Goal: Transaction & Acquisition: Book appointment/travel/reservation

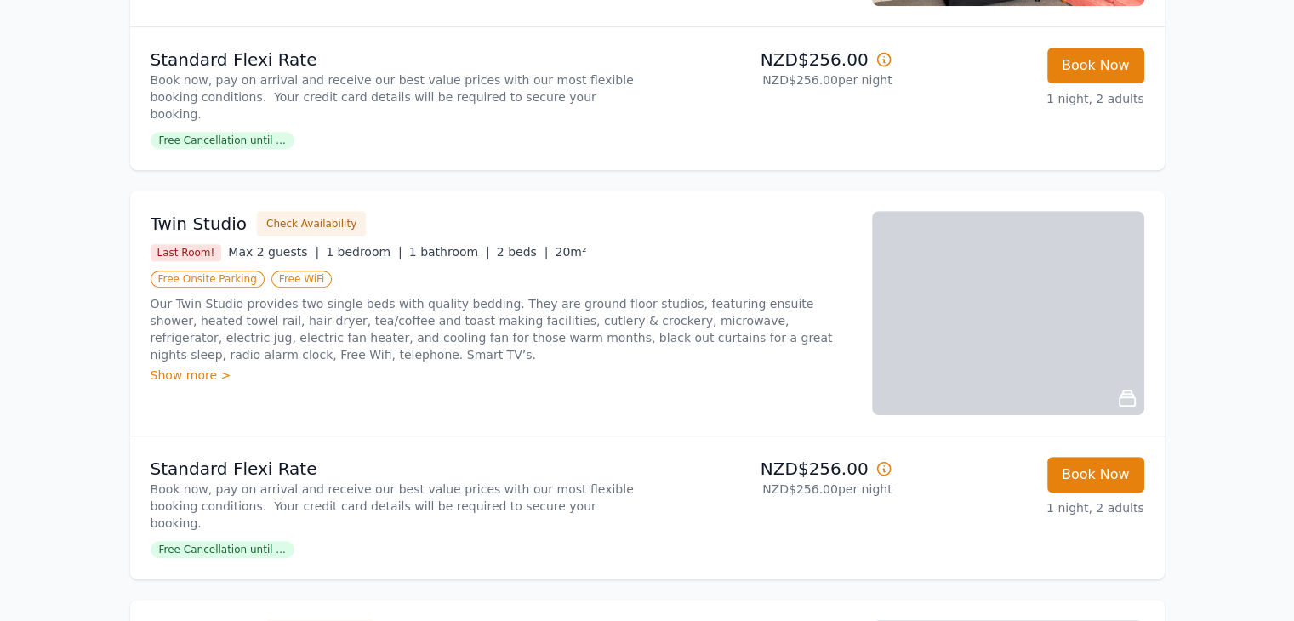
scroll to position [918, 0]
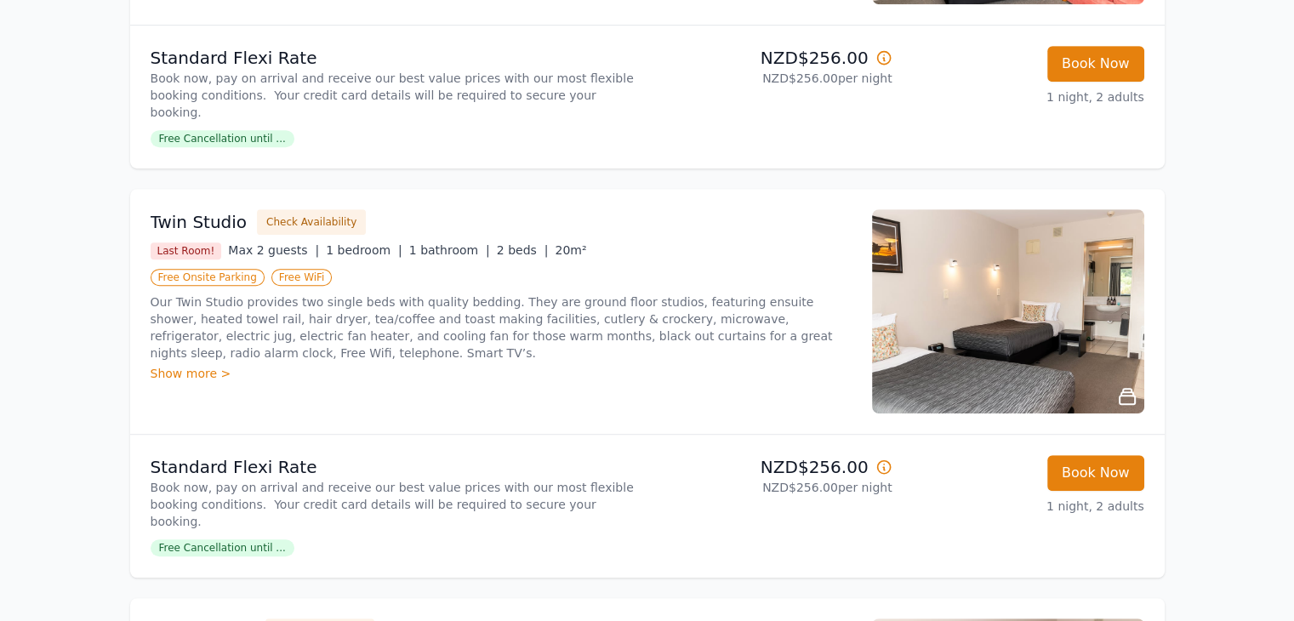
click at [166, 365] on div "Show more >" at bounding box center [501, 373] width 701 height 17
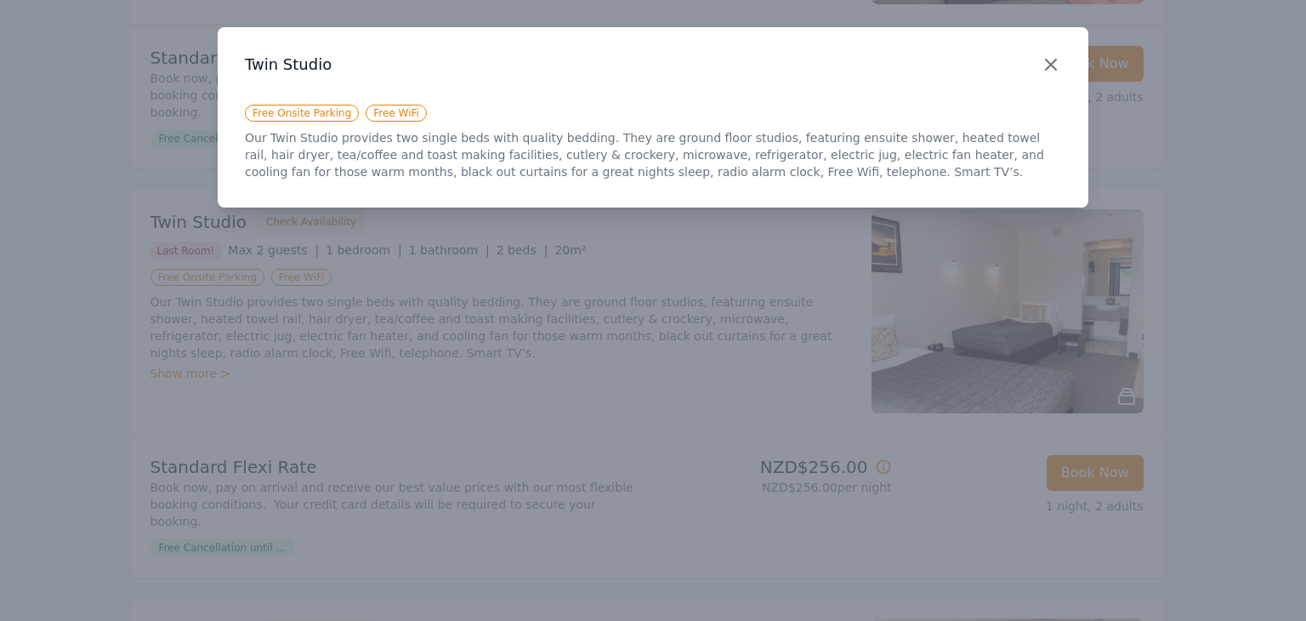
click at [1053, 65] on icon "button" at bounding box center [1051, 65] width 10 height 10
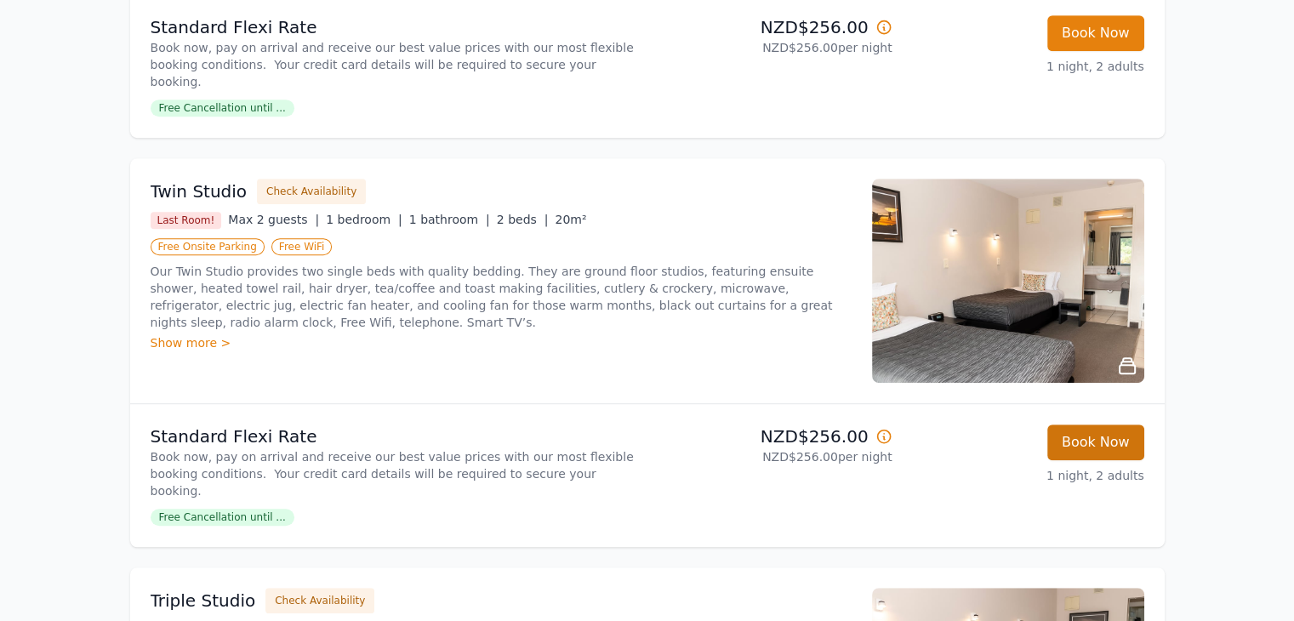
scroll to position [953, 0]
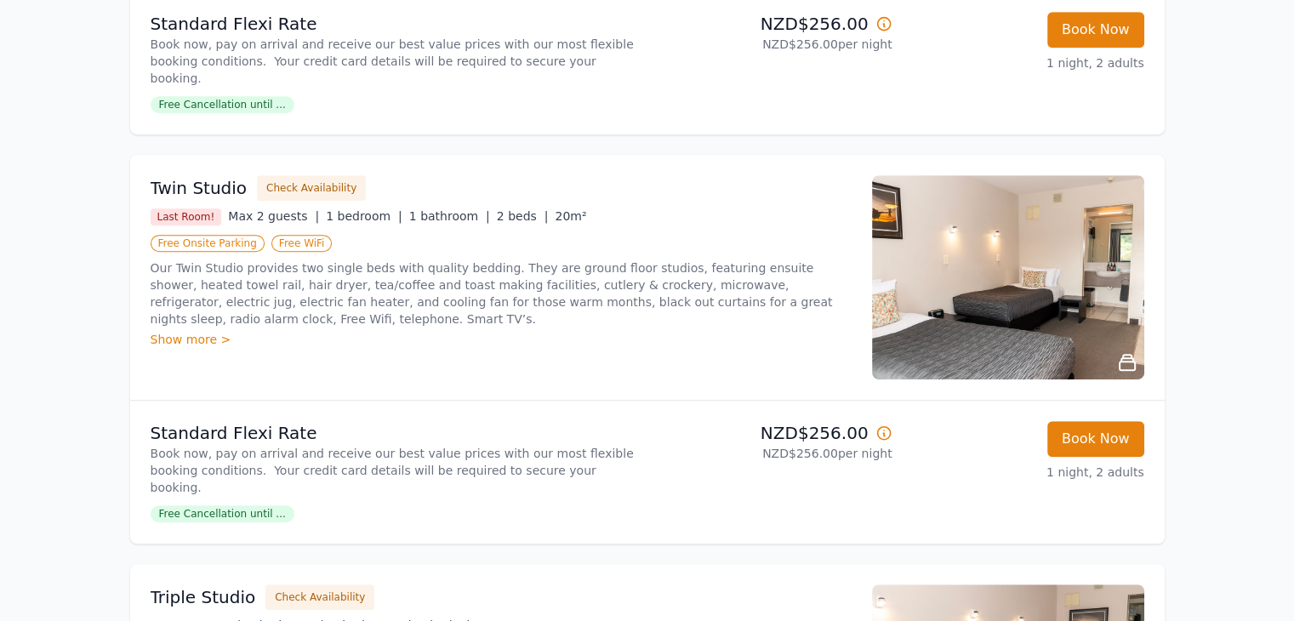
click at [236, 505] on span "Free Cancellation until ..." at bounding box center [223, 513] width 144 height 17
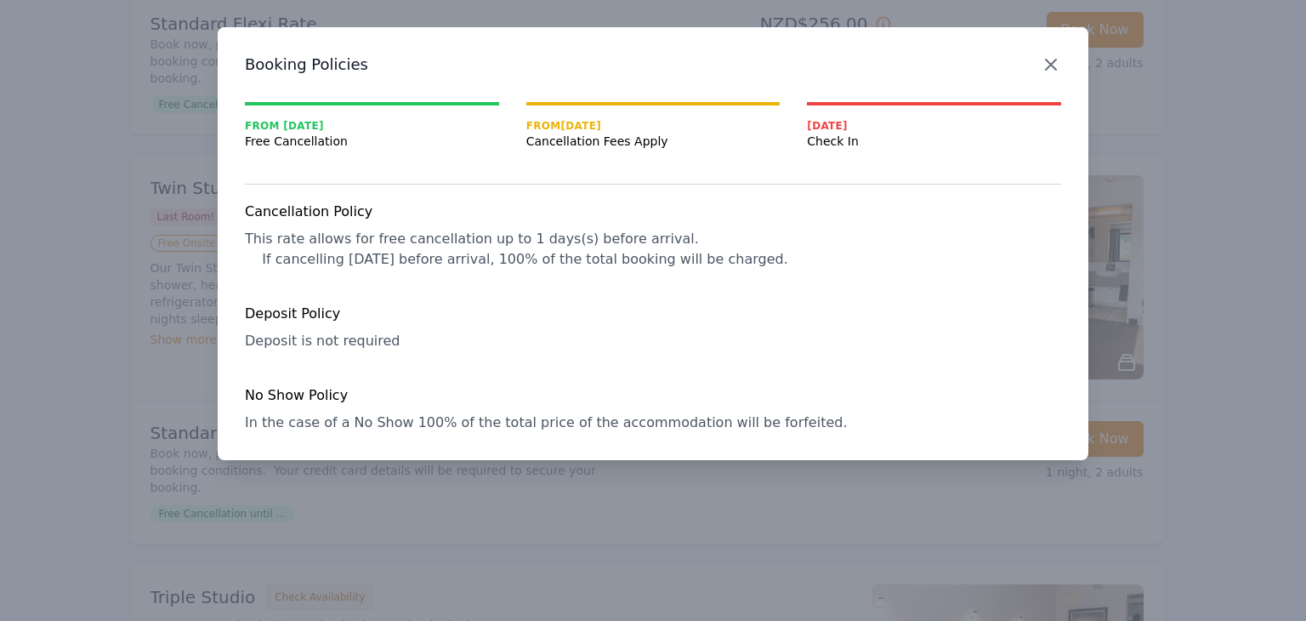
click at [1053, 59] on icon "button" at bounding box center [1051, 64] width 20 height 20
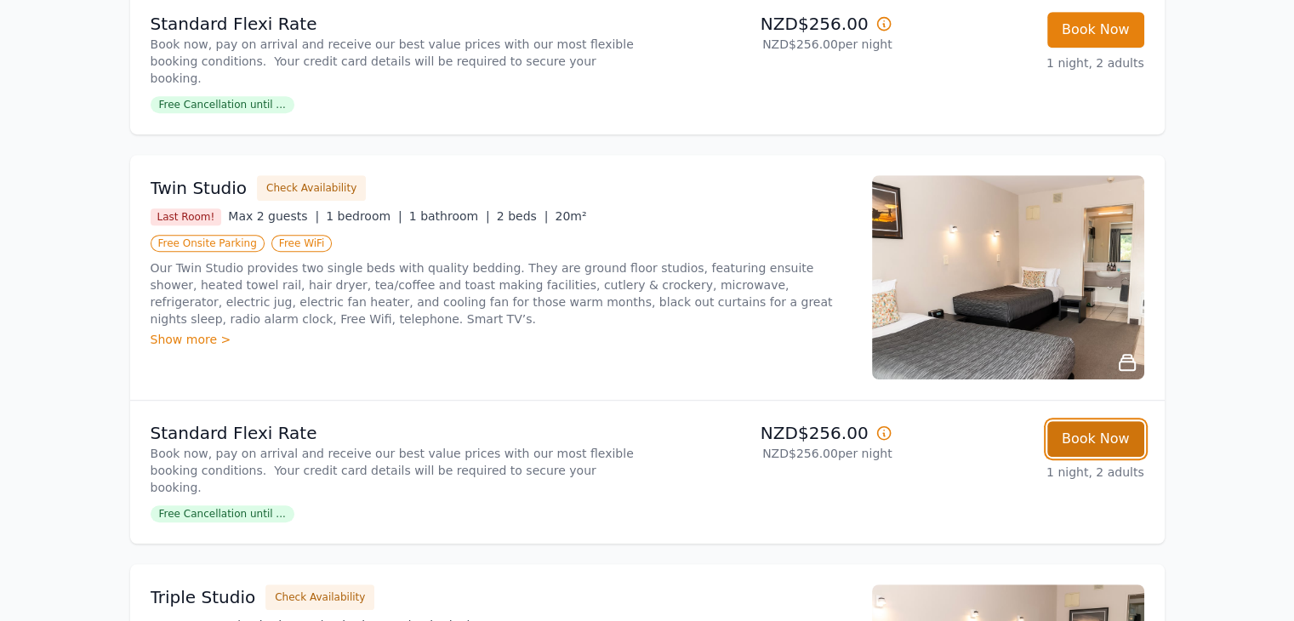
click at [1066, 421] on button "Book Now" at bounding box center [1095, 439] width 97 height 36
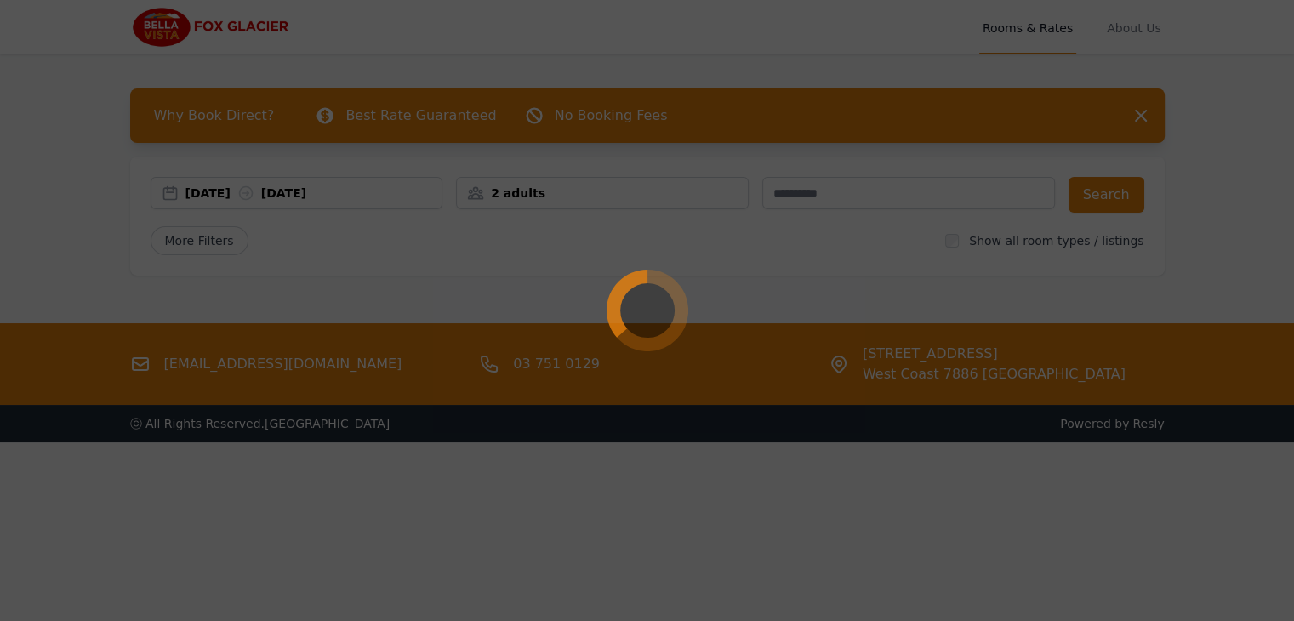
select select "**"
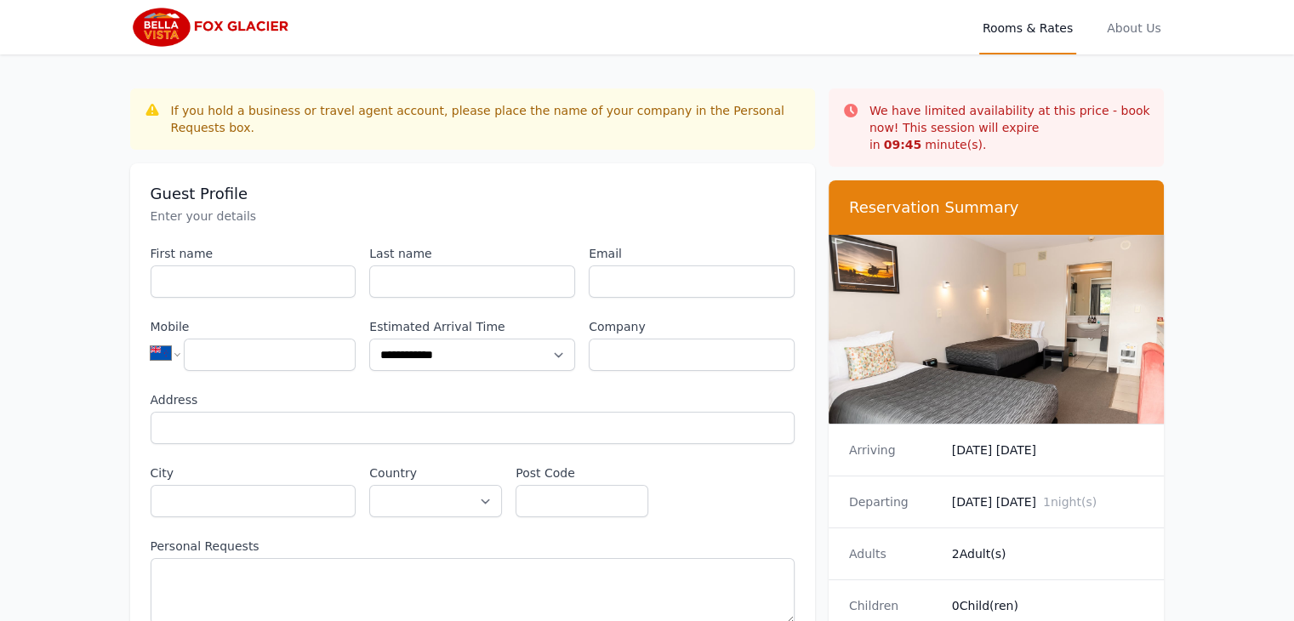
scroll to position [82, 0]
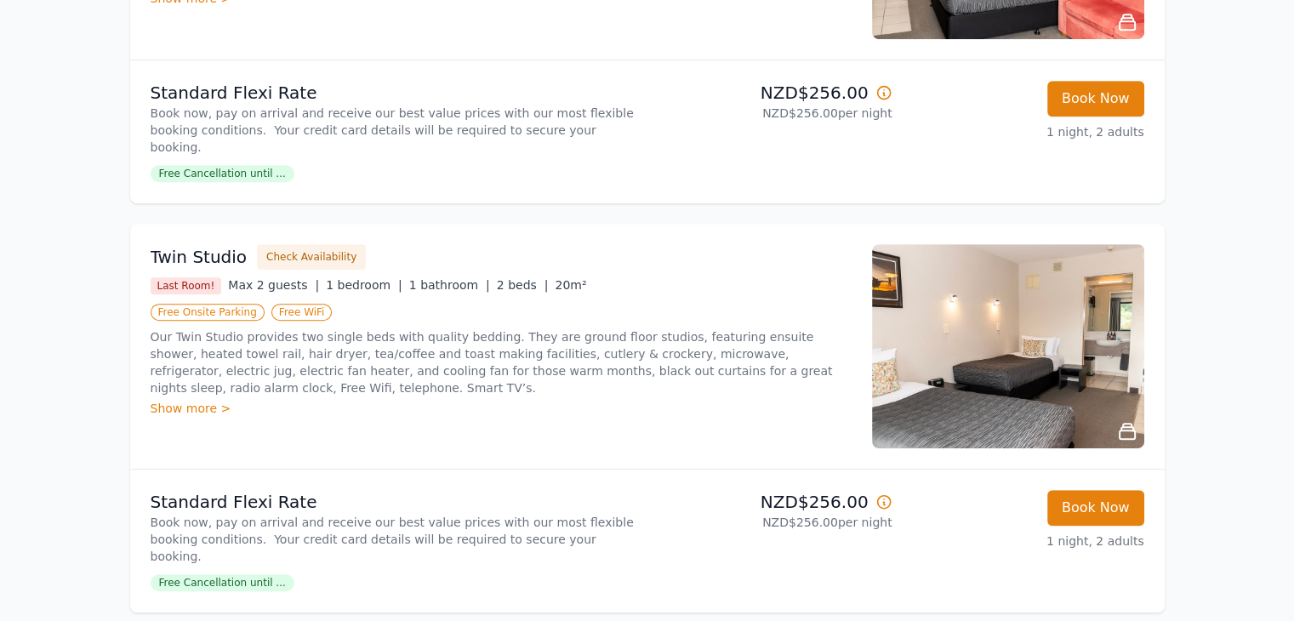
scroll to position [839, 0]
